Goal: Check status

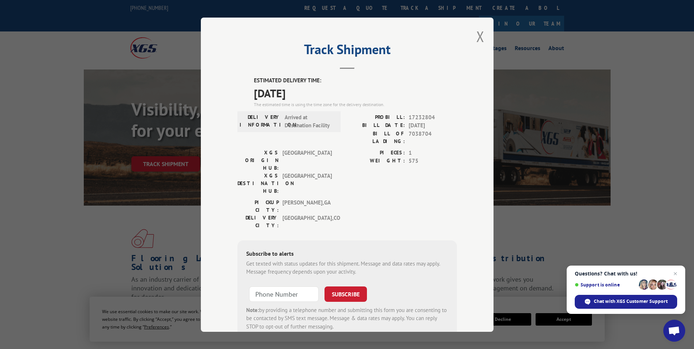
click at [484, 36] on div "Track Shipment ESTIMATED DELIVERY TIME: [DATE] The estimated time is using the …" at bounding box center [347, 175] width 293 height 314
click at [478, 37] on button "Close modal" at bounding box center [480, 36] width 8 height 19
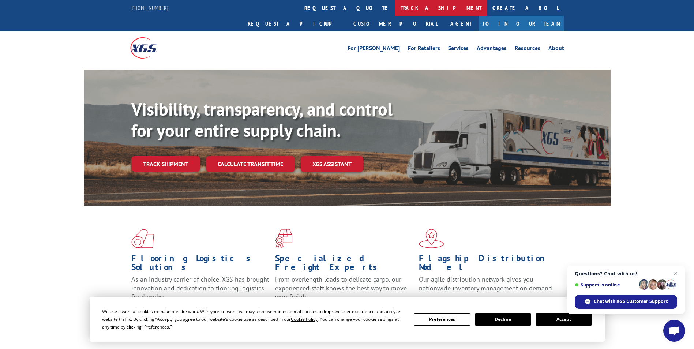
click at [395, 8] on link "track a shipment" at bounding box center [441, 8] width 92 height 16
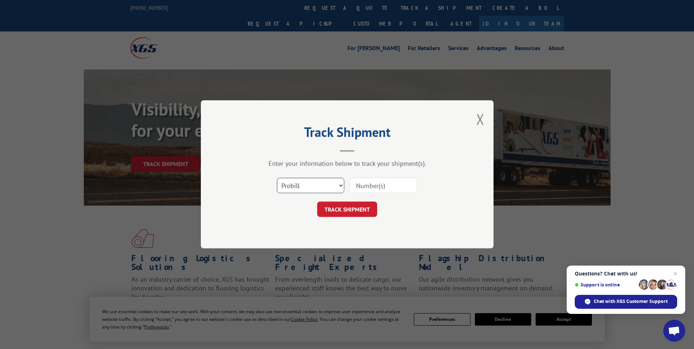
click at [296, 192] on select "Select category... Probill BOL PO" at bounding box center [310, 185] width 67 height 15
select select "bol"
click at [277, 178] on select "Select category... Probill BOL PO" at bounding box center [310, 185] width 67 height 15
click at [366, 179] on input at bounding box center [383, 185] width 67 height 15
paste input "470366"
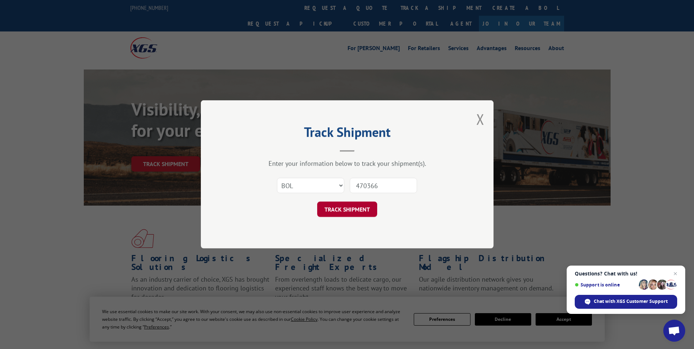
type input "470366"
click at [339, 214] on button "TRACK SHIPMENT" at bounding box center [347, 209] width 60 height 15
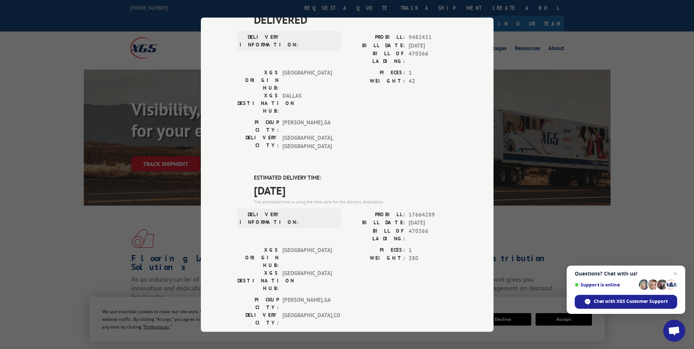
scroll to position [213, 0]
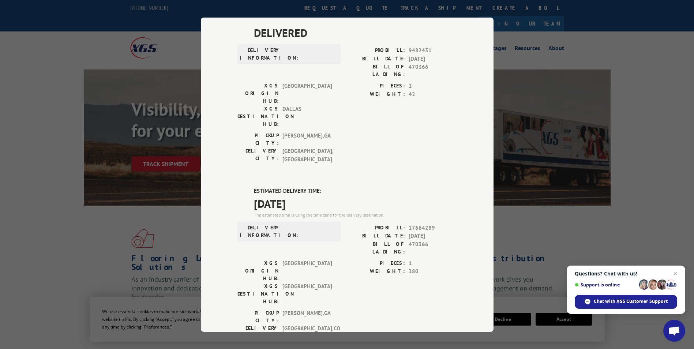
drag, startPoint x: 249, startPoint y: 102, endPoint x: 310, endPoint y: 112, distance: 62.0
click at [310, 187] on div "ESTIMATED DELIVERY TIME: [DATE] The estimated time is using the time zone for t…" at bounding box center [346, 318] width 219 height 263
drag, startPoint x: 310, startPoint y: 112, endPoint x: 292, endPoint y: 112, distance: 18.7
copy div "ESTIMATED DELIVERY TIME: [DATE]"
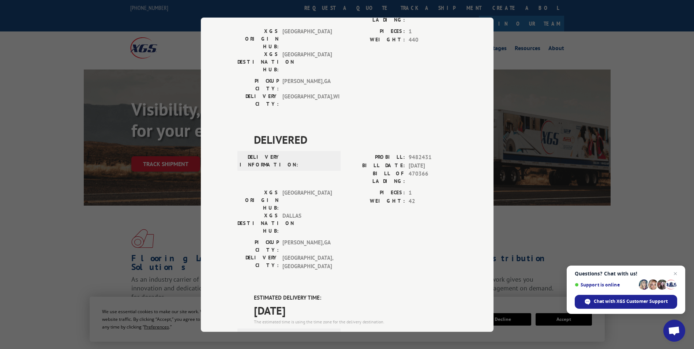
scroll to position [0, 0]
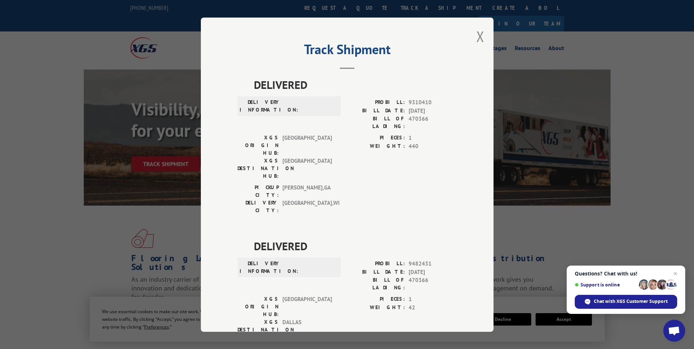
click at [476, 40] on button "Close modal" at bounding box center [480, 36] width 8 height 19
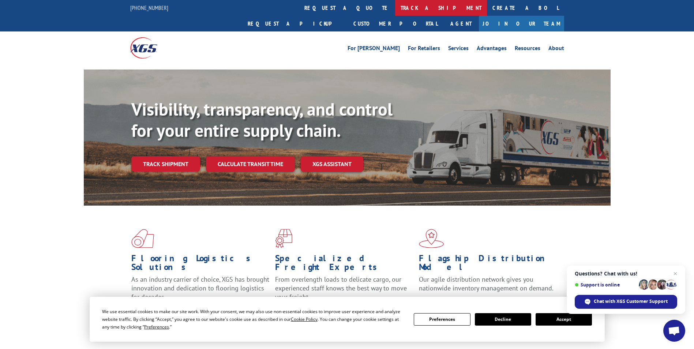
click at [395, 7] on link "track a shipment" at bounding box center [441, 8] width 92 height 16
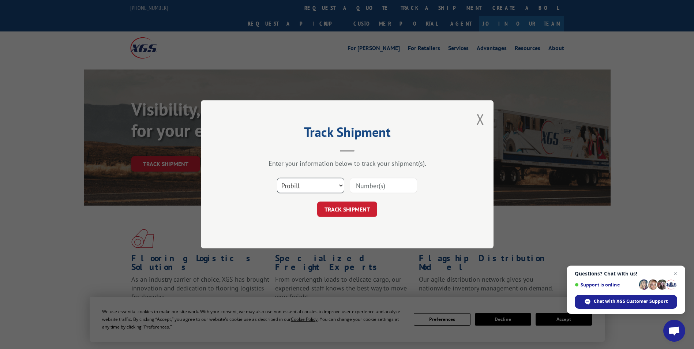
click at [302, 185] on select "Select category... Probill BOL PO" at bounding box center [310, 185] width 67 height 15
select select "bol"
click at [277, 178] on select "Select category... Probill BOL PO" at bounding box center [310, 185] width 67 height 15
click at [371, 184] on input at bounding box center [383, 185] width 67 height 15
paste input "7046240"
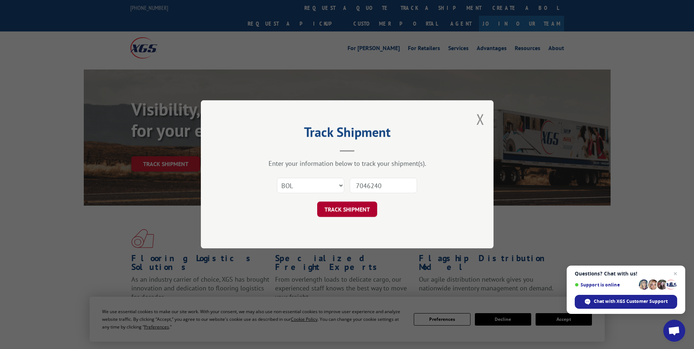
type input "7046240"
click at [348, 211] on button "TRACK SHIPMENT" at bounding box center [347, 209] width 60 height 15
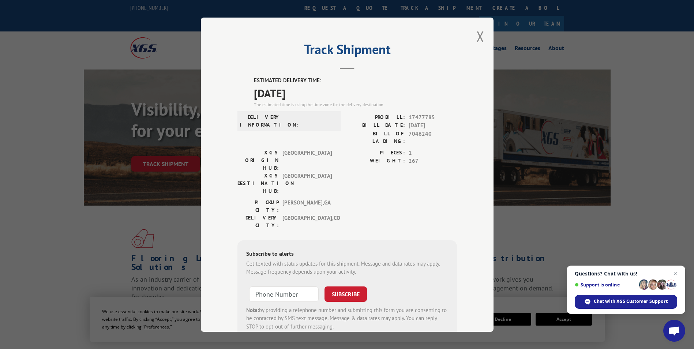
drag, startPoint x: 250, startPoint y: 78, endPoint x: 317, endPoint y: 97, distance: 70.0
click at [317, 97] on div "ESTIMATED DELIVERY TIME: [DATE] The estimated time is using the time zone for t…" at bounding box center [346, 207] width 219 height 263
drag, startPoint x: 317, startPoint y: 97, endPoint x: 295, endPoint y: 89, distance: 23.8
copy div "ESTIMATED DELIVERY TIME: [DATE]"
